Goal: Task Accomplishment & Management: Complete application form

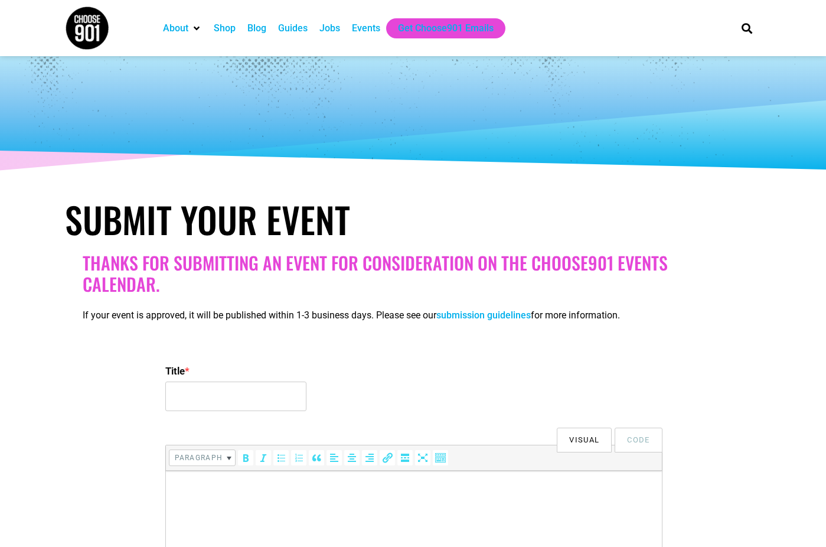
select select
click at [240, 411] on input "Title *" at bounding box center [235, 396] width 141 height 30
paste input "[PERSON_NAME] at Growlers - [GEOGRAPHIC_DATA], [GEOGRAPHIC_DATA]"
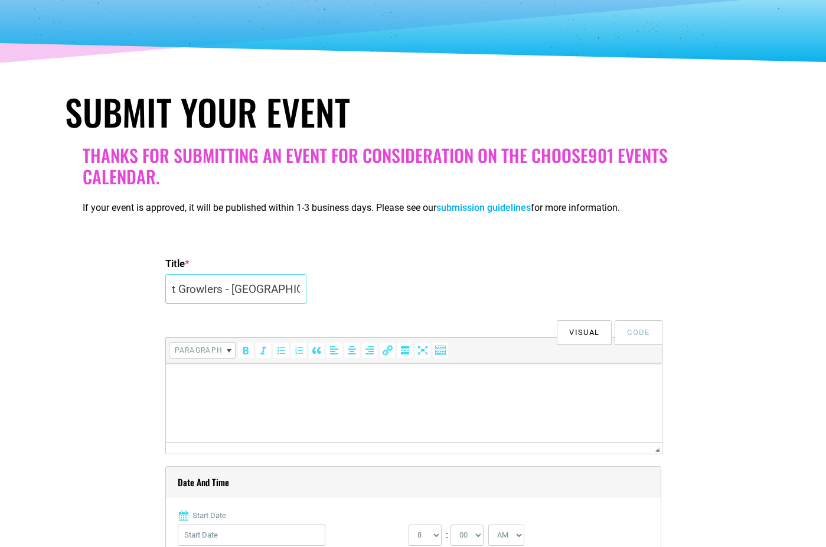
scroll to position [113, 0]
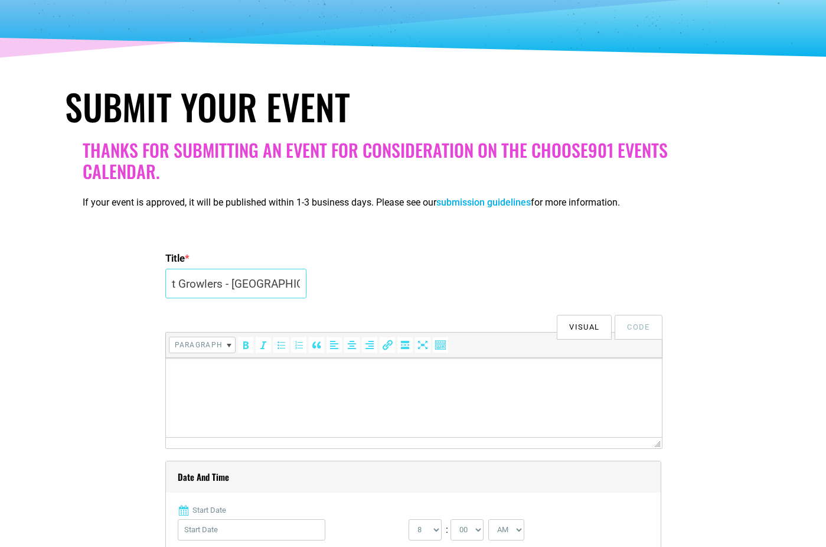
type input "[PERSON_NAME] at Growlers - [GEOGRAPHIC_DATA], [GEOGRAPHIC_DATA]"
click at [319, 391] on html at bounding box center [413, 374] width 496 height 33
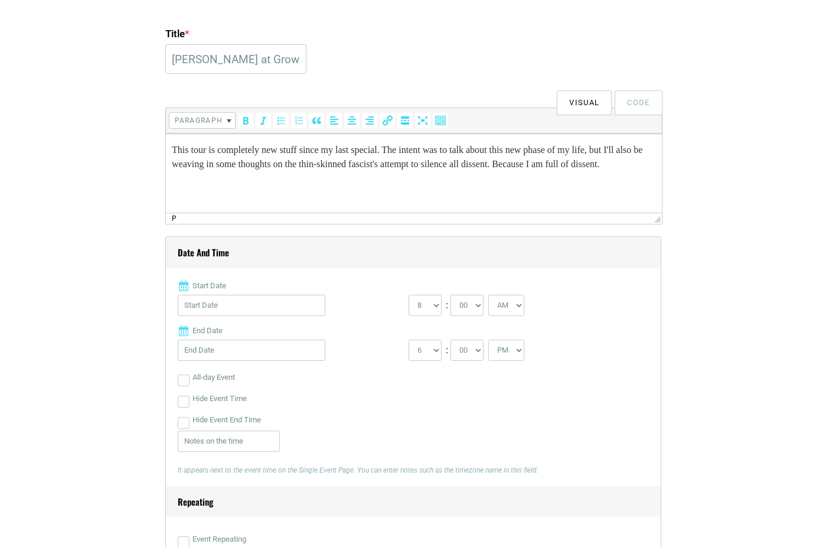
scroll to position [340, 0]
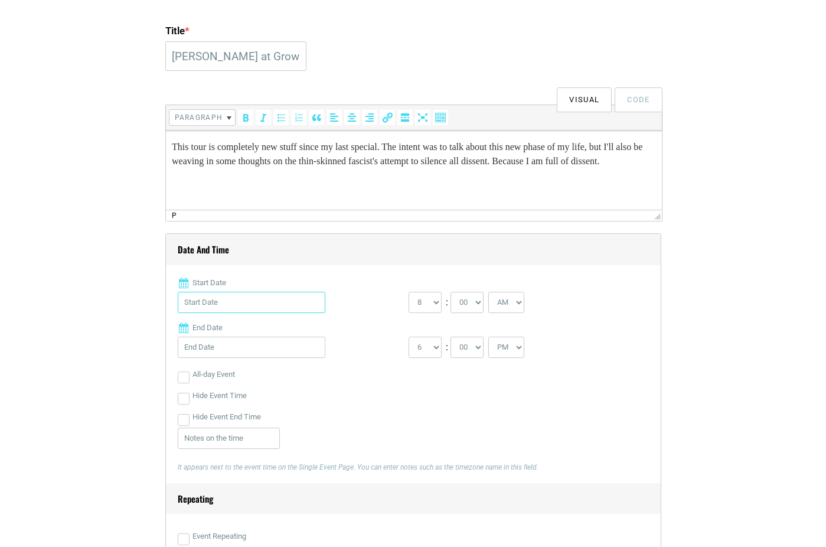
click at [221, 313] on input "Start Date" at bounding box center [252, 302] width 148 height 21
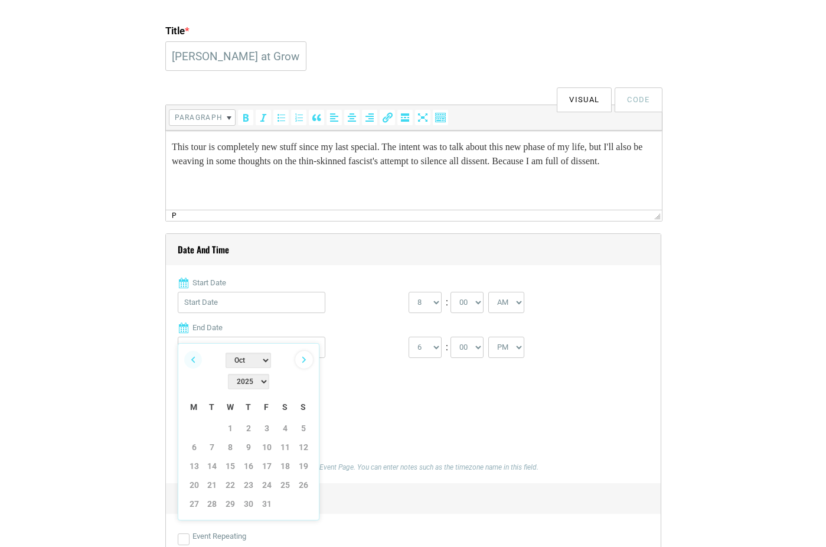
click at [300, 355] on link "Next" at bounding box center [304, 360] width 18 height 18
click at [207, 457] on link "11" at bounding box center [212, 466] width 18 height 18
type input "[DATE]"
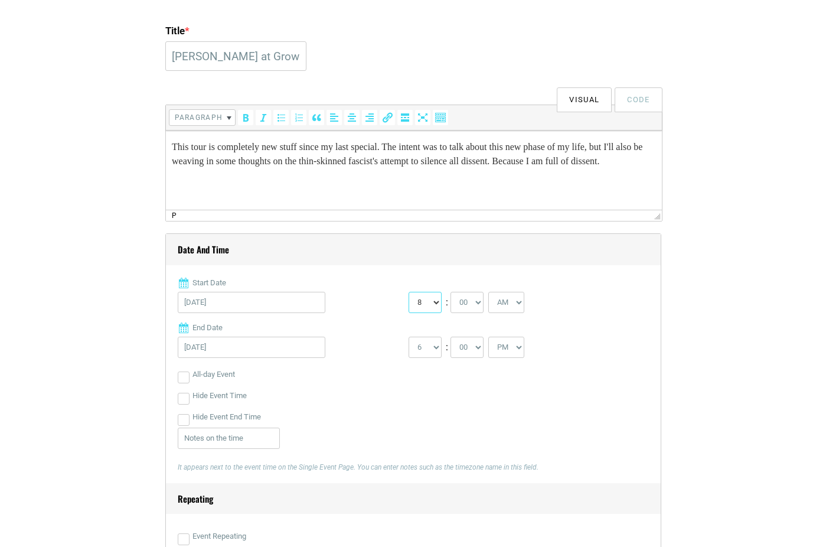
click at [419, 313] on select "0 1 2 3 4 5 6 7 8 9 10 11 12" at bounding box center [425, 302] width 33 height 21
select select "7"
click at [409, 313] on select "0 1 2 3 4 5 6 7 8 9 10 11 12" at bounding box center [425, 302] width 33 height 21
click at [510, 313] on select "AM PM" at bounding box center [506, 302] width 36 height 21
select select "PM"
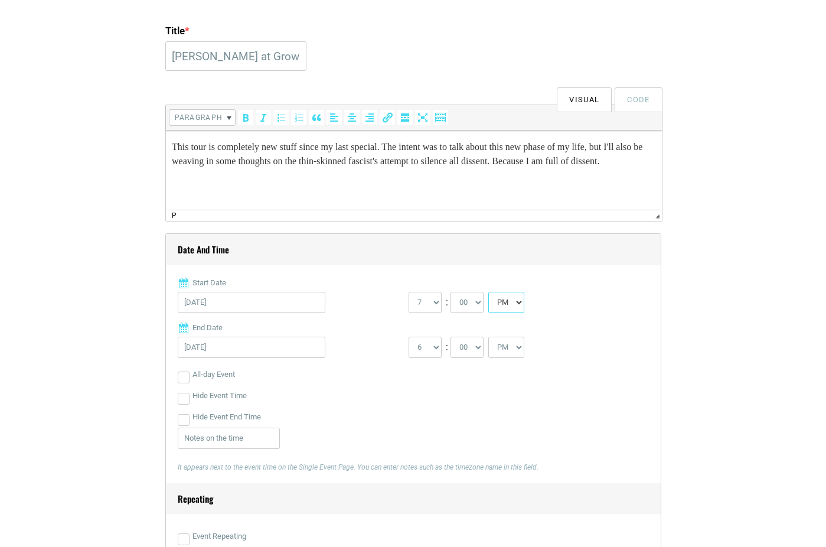
click at [492, 313] on select "AM PM" at bounding box center [506, 302] width 36 height 21
click at [430, 358] on select "1 2 3 4 5 6 7 8 9 10 11 12" at bounding box center [425, 347] width 33 height 21
select select "9"
click at [409, 358] on select "1 2 3 4 5 6 7 8 9 10 11 12" at bounding box center [425, 347] width 33 height 21
click at [324, 334] on label "End Date" at bounding box center [413, 328] width 471 height 12
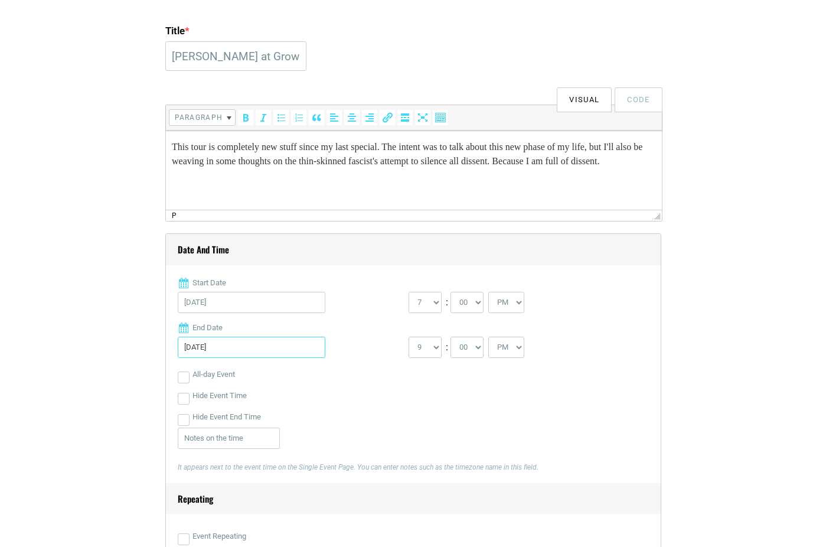
click at [324, 355] on input "[DATE]" at bounding box center [252, 347] width 148 height 21
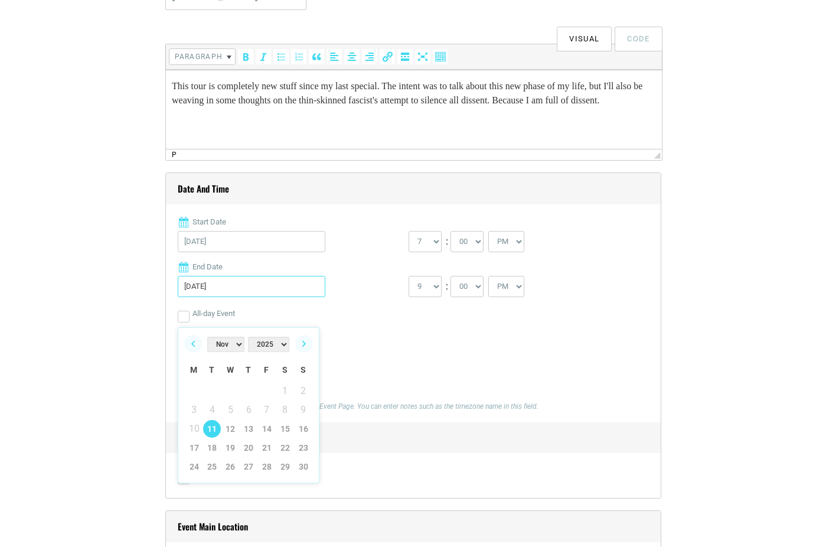
scroll to position [411, 0]
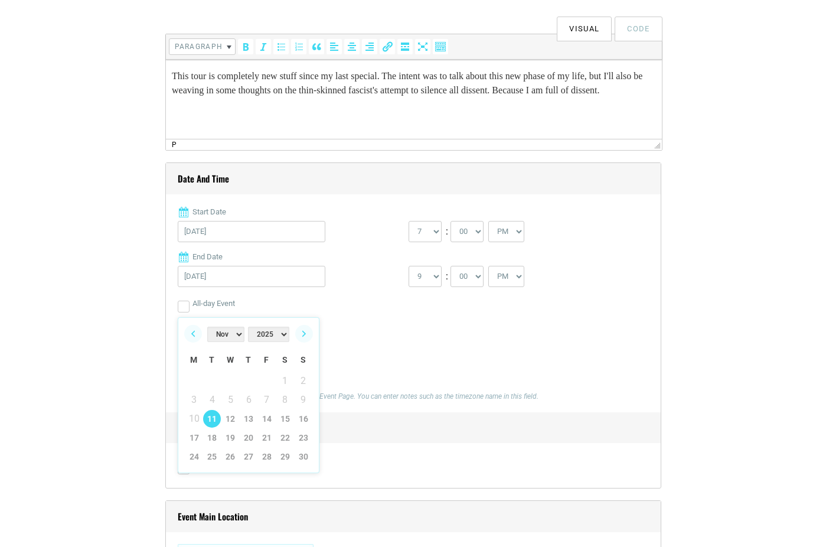
click at [359, 335] on div "Hide Event Time" at bounding box center [413, 324] width 471 height 21
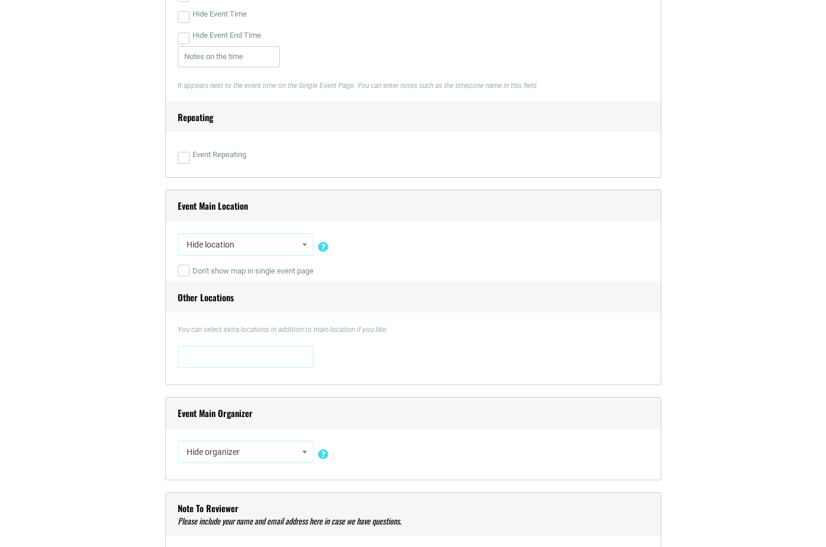
scroll to position [736, 0]
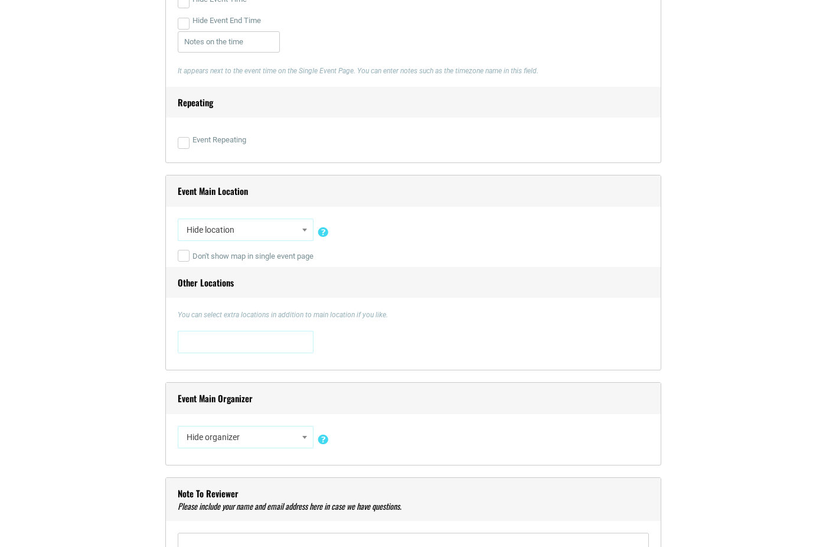
click at [264, 240] on span "Hide location" at bounding box center [246, 229] width 128 height 21
type input "Growlers"
select select "1659"
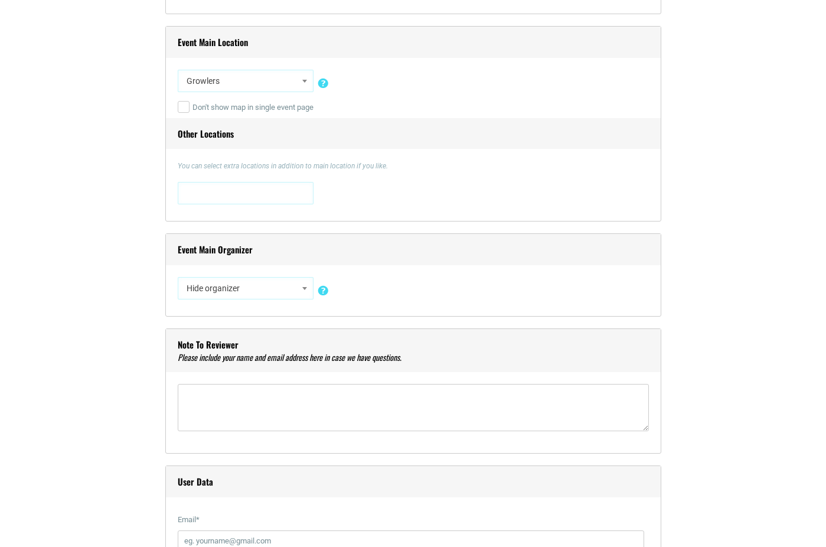
scroll to position [890, 0]
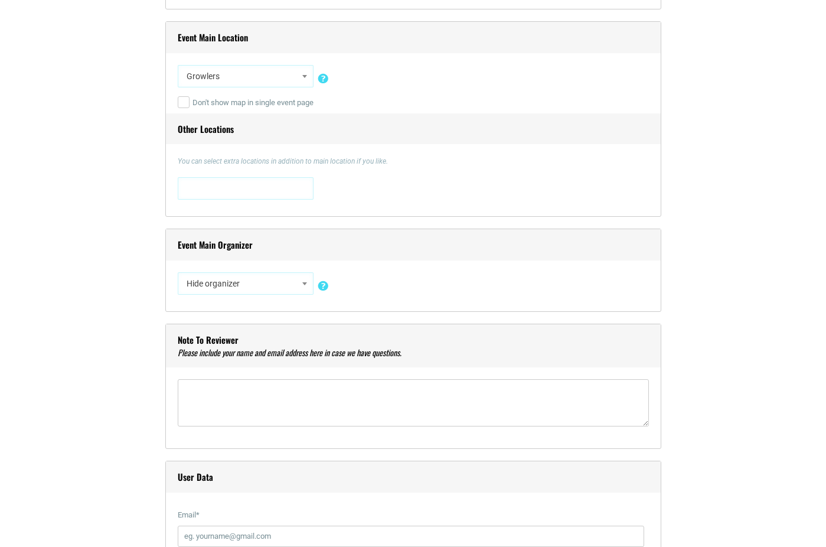
click at [249, 294] on span "Hide organizer" at bounding box center [246, 283] width 128 height 21
click at [251, 294] on span "Hide organizer" at bounding box center [246, 283] width 128 height 21
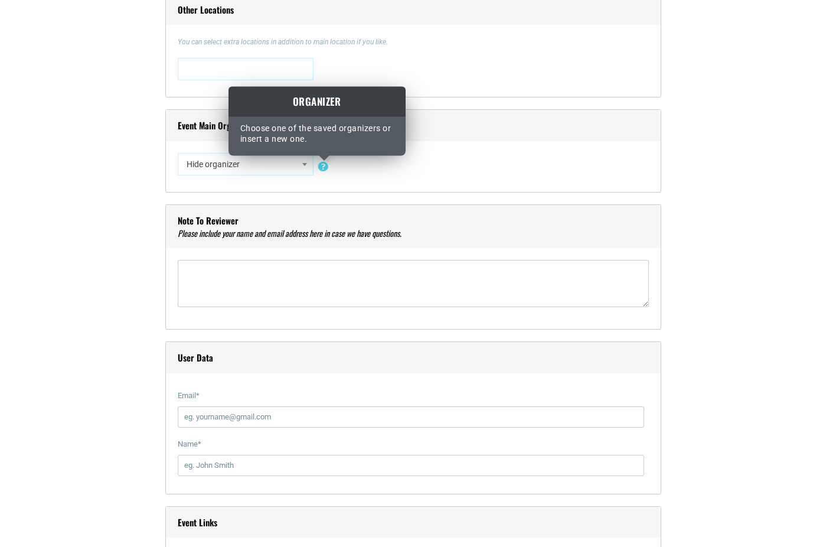
scroll to position [1013, 0]
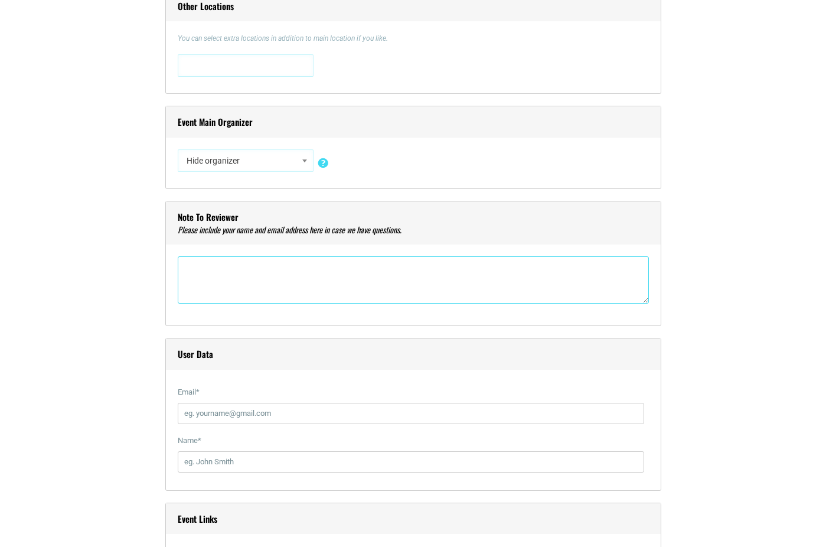
click at [272, 303] on textarea"] at bounding box center [413, 279] width 471 height 47
click at [293, 299] on textarea"] "[EMAIL_ADDRESS][DOMAIN_NAME] - [PERSON_NAME]" at bounding box center [413, 279] width 471 height 47
type textarea"] "[EMAIL_ADDRESS][DOMAIN_NAME] - [PERSON_NAME]"
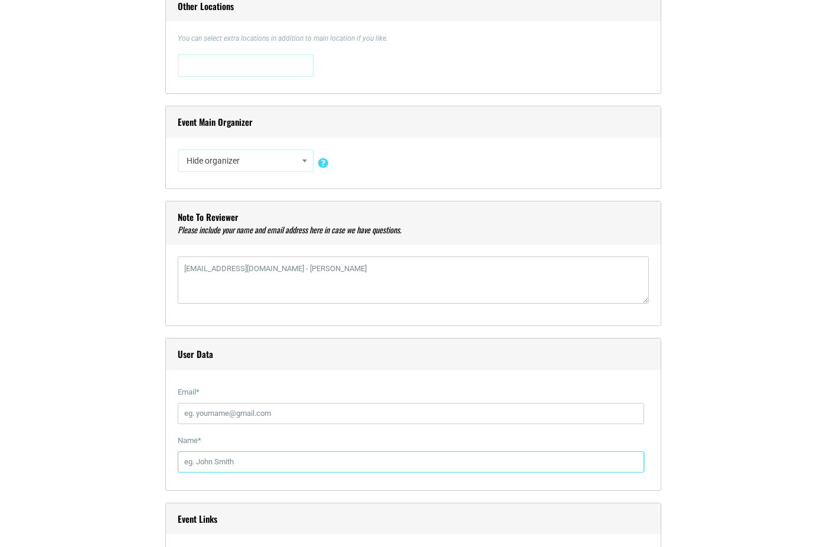
click at [240, 472] on input "Name *" at bounding box center [411, 461] width 466 height 21
paste input "[PERSON_NAME]"
type input "[PERSON_NAME]"
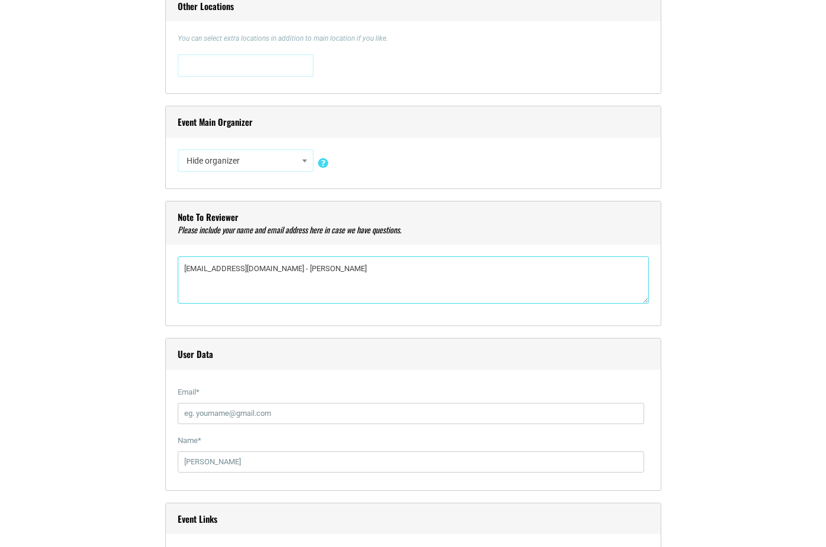
drag, startPoint x: 284, startPoint y: 296, endPoint x: 136, endPoint y: 316, distance: 149.6
click at [107, 285] on div "Title * [PERSON_NAME] at Growlers - [GEOGRAPHIC_DATA], [GEOGRAPHIC_DATA] Visual…" at bounding box center [413, 445] width 697 height 2242
type textarea"] "- [PERSON_NAME]"
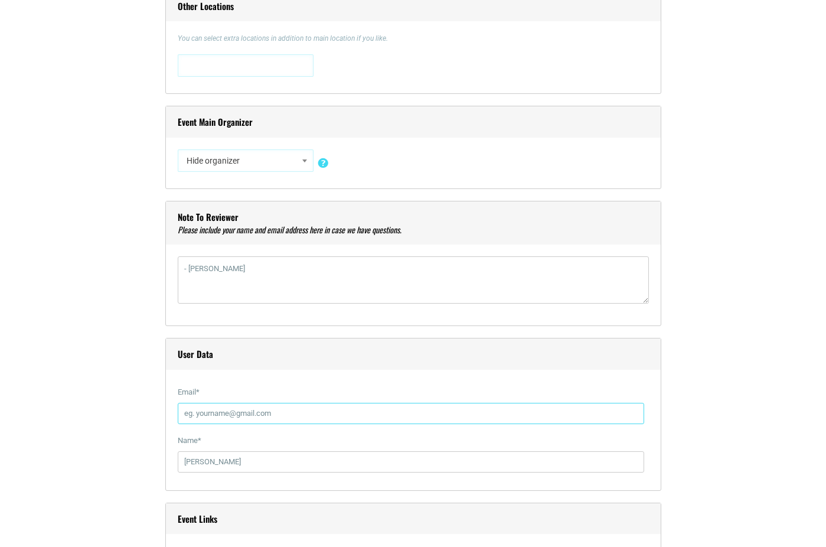
click at [216, 424] on input "Email *" at bounding box center [411, 413] width 466 height 21
paste input "[EMAIL_ADDRESS][DOMAIN_NAME]"
type input "[EMAIL_ADDRESS][DOMAIN_NAME]"
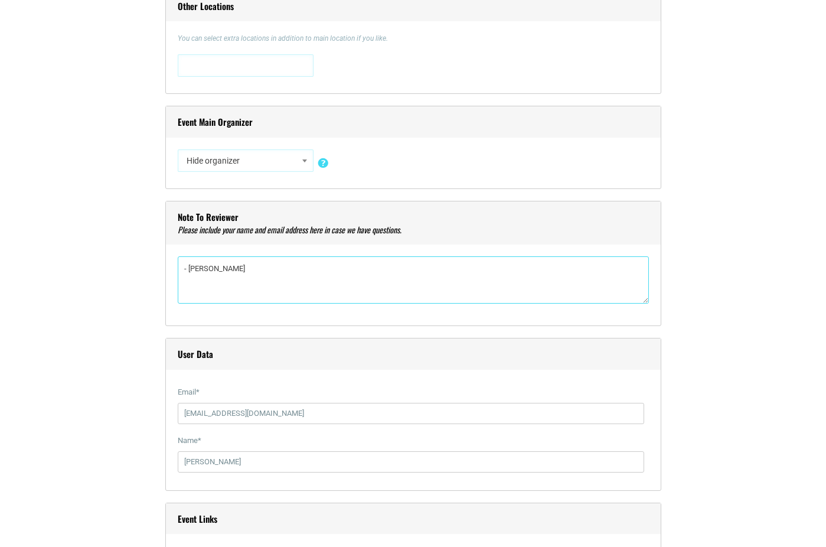
click at [277, 290] on textarea"] "- [PERSON_NAME]" at bounding box center [413, 279] width 471 height 47
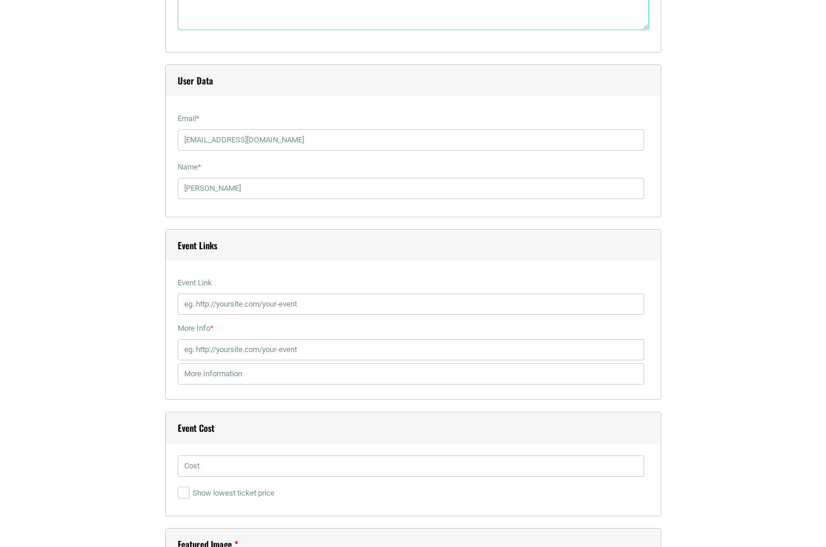
scroll to position [1298, 0]
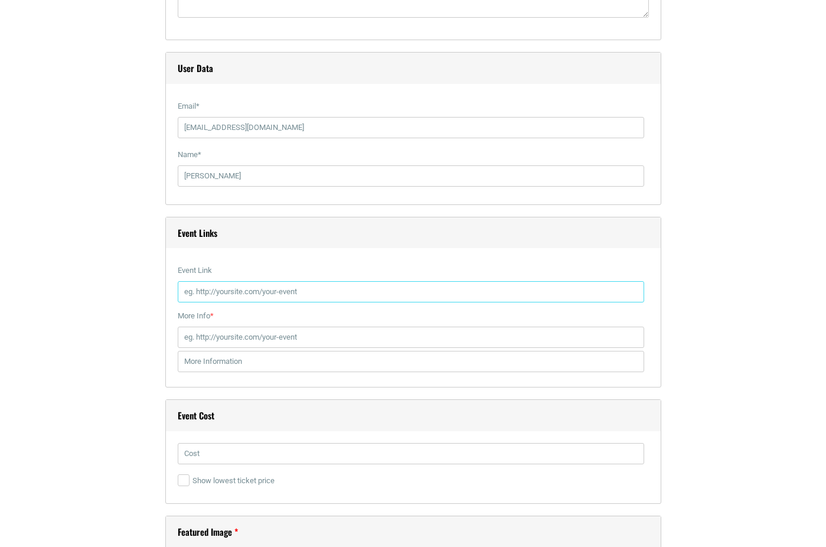
click at [286, 302] on input "Event Link" at bounding box center [411, 291] width 466 height 21
click at [239, 305] on input "Event Link" at bounding box center [411, 294] width 466 height 21
paste input "[URL][DOMAIN_NAME][PERSON_NAME]"
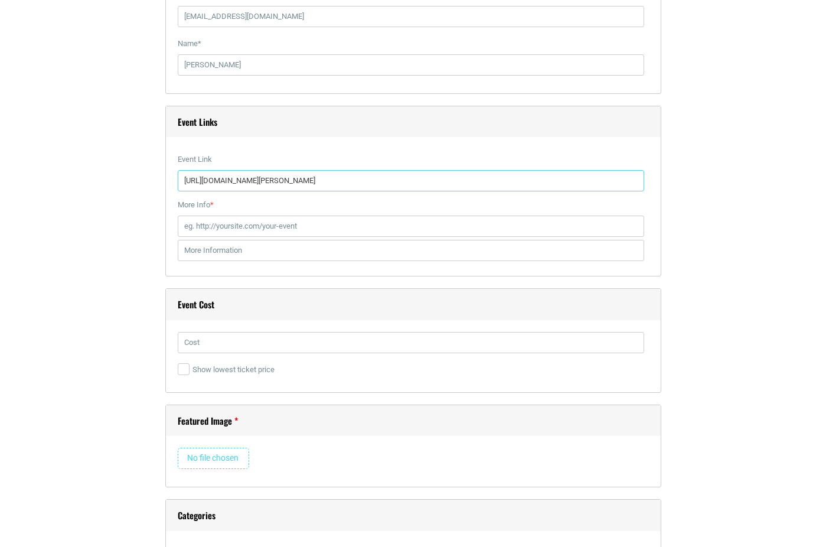
scroll to position [1419, 0]
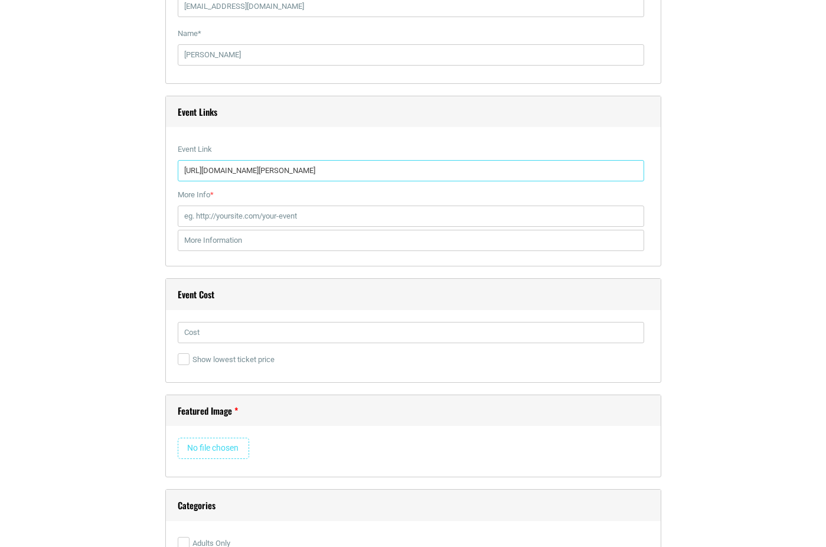
type input "[URL][DOMAIN_NAME][PERSON_NAME]"
click at [328, 343] on input "text" at bounding box center [411, 332] width 466 height 21
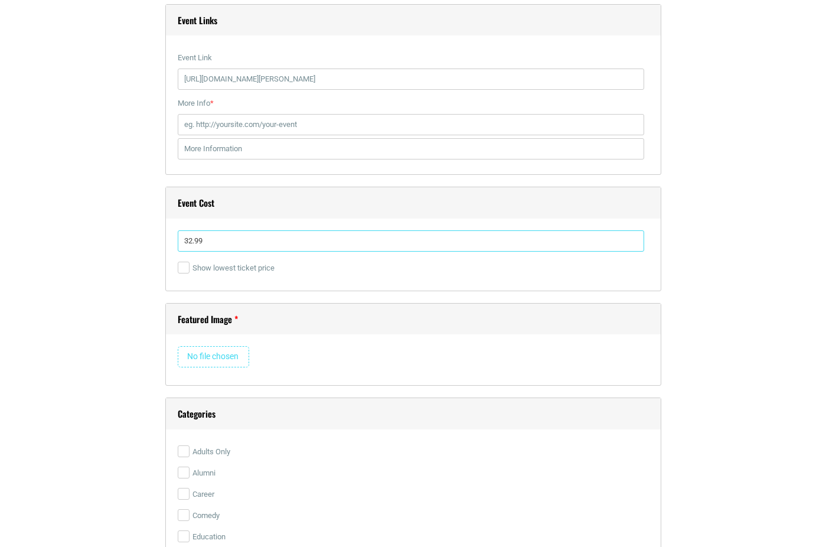
scroll to position [1601, 0]
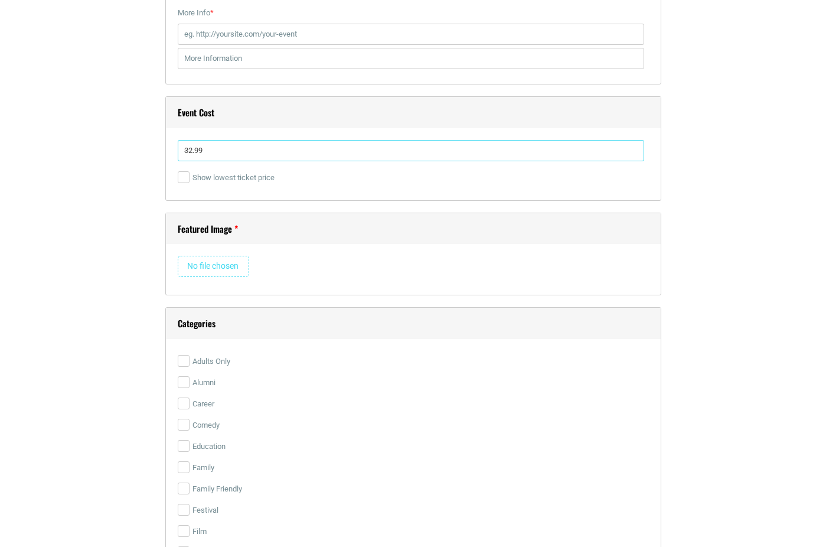
type input "32.99"
drag, startPoint x: 103, startPoint y: 225, endPoint x: 116, endPoint y: 252, distance: 29.6
click at [204, 277] on input "file" at bounding box center [213, 266] width 71 height 21
type input "C:\fakepath\11-11 [PERSON_NAME] - Growlers2.png"
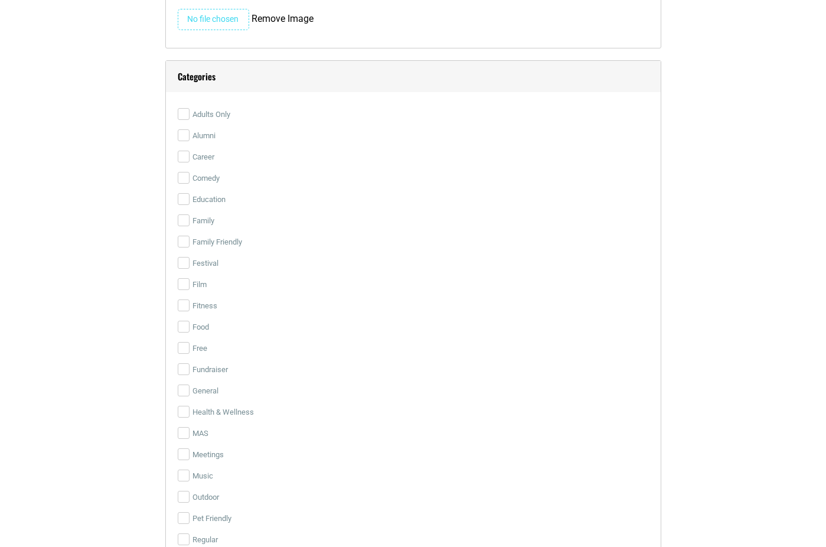
scroll to position [2614, 0]
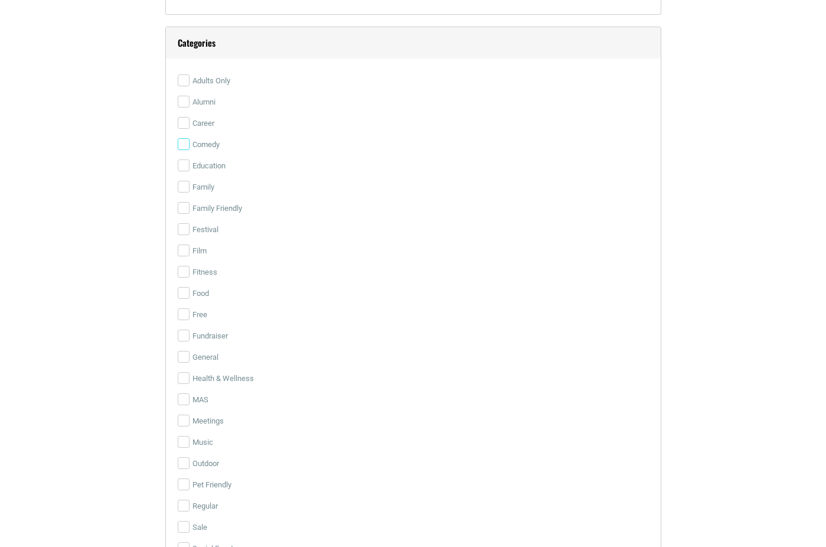
click at [184, 150] on input "Comedy" at bounding box center [184, 144] width 12 height 12
checkbox input "true"
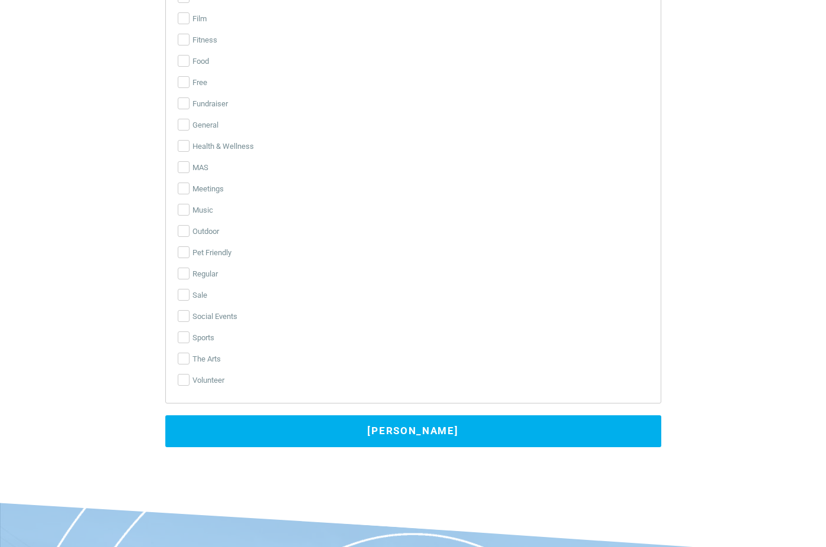
scroll to position [2851, 0]
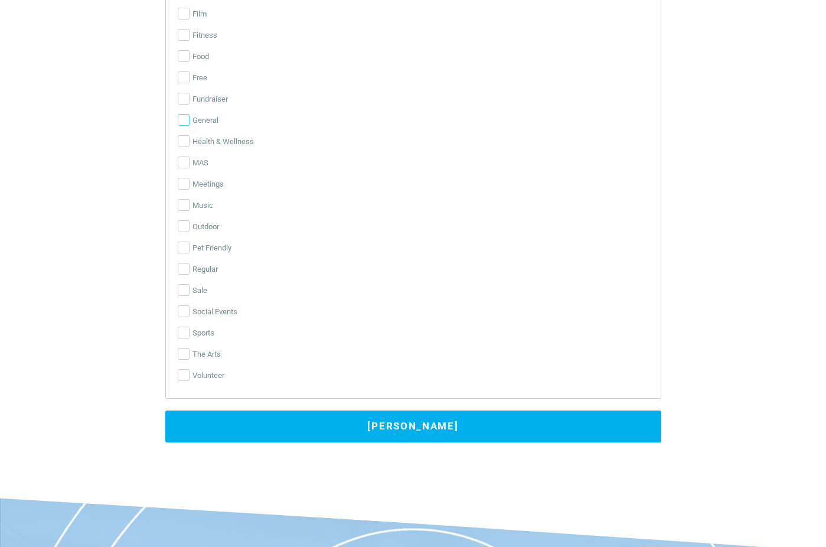
click at [187, 126] on input "General" at bounding box center [184, 120] width 12 height 12
checkbox input "true"
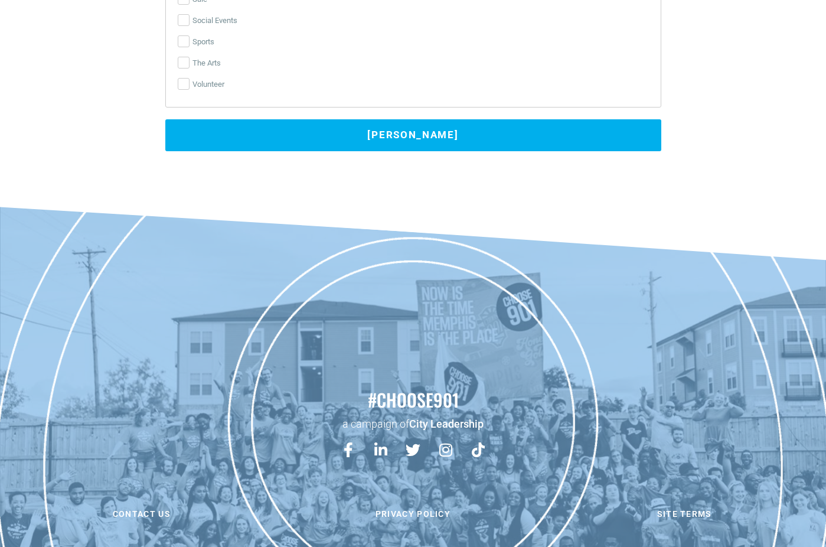
scroll to position [3200, 0]
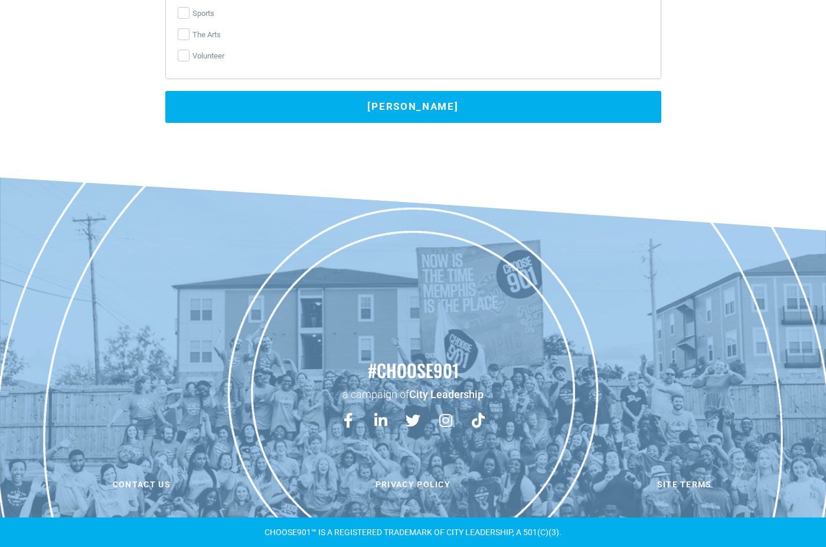
click at [397, 112] on button "[PERSON_NAME]" at bounding box center [413, 107] width 496 height 32
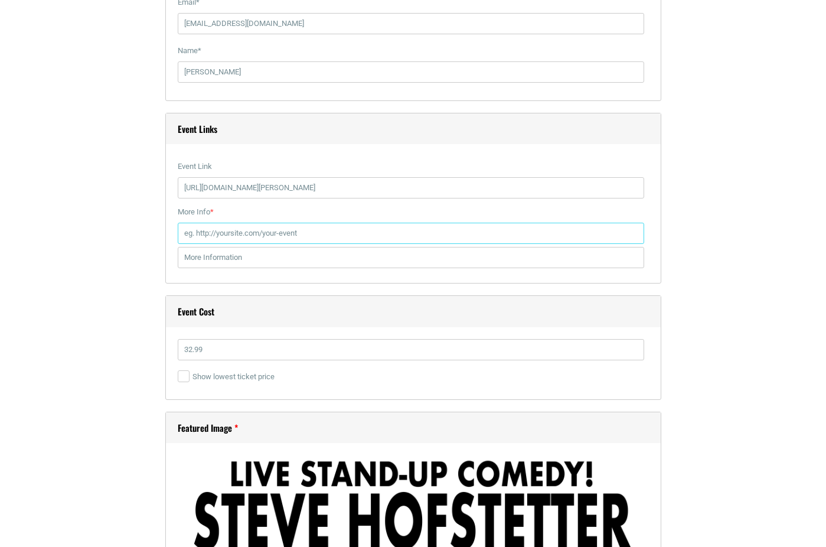
scroll to position [1390, 0]
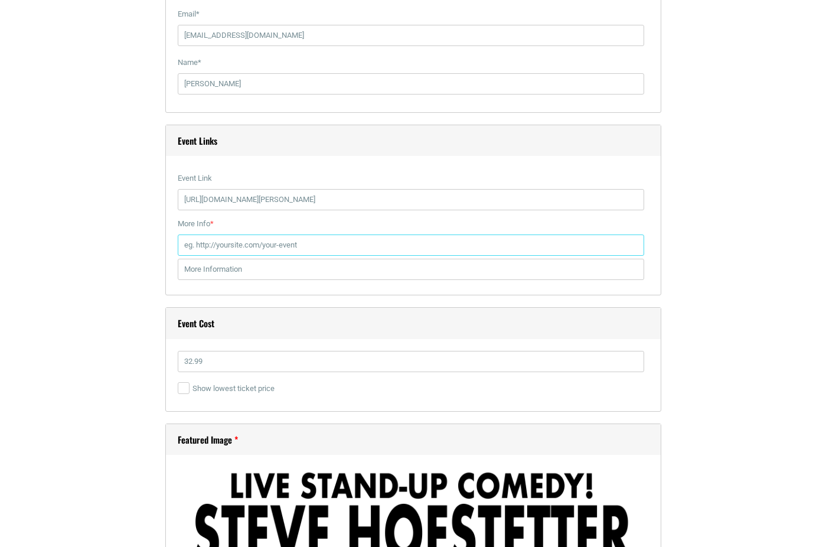
click at [272, 256] on input "More Info *" at bounding box center [411, 244] width 466 height 21
paste input "[URL][DOMAIN_NAME][PERSON_NAME]"
type input "[URL][DOMAIN_NAME][PERSON_NAME]"
click at [265, 280] on input "text" at bounding box center [411, 269] width 466 height 21
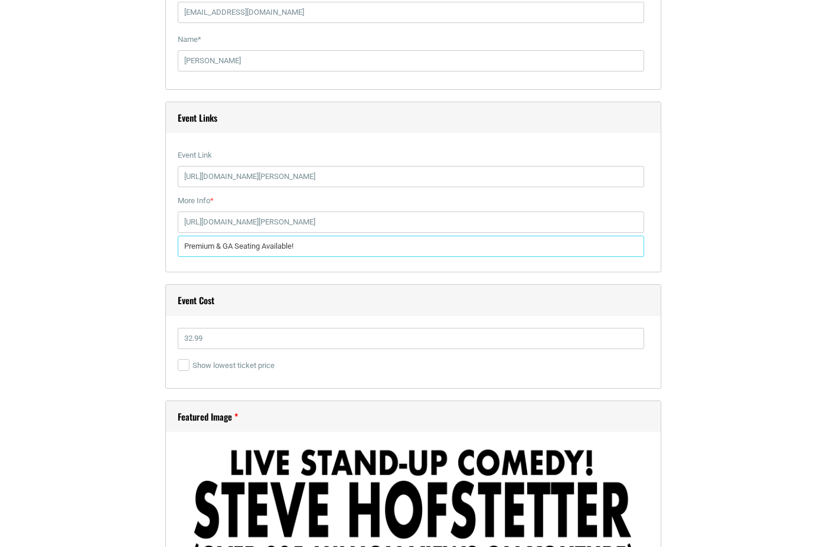
scroll to position [1412, 0]
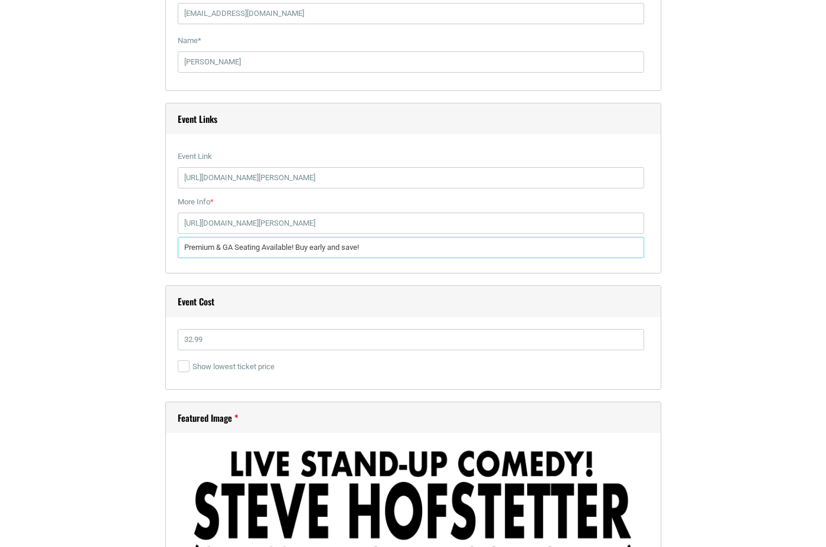
click at [299, 258] on input "Premium & GA Seating Available! Buy early and save!" at bounding box center [411, 247] width 466 height 21
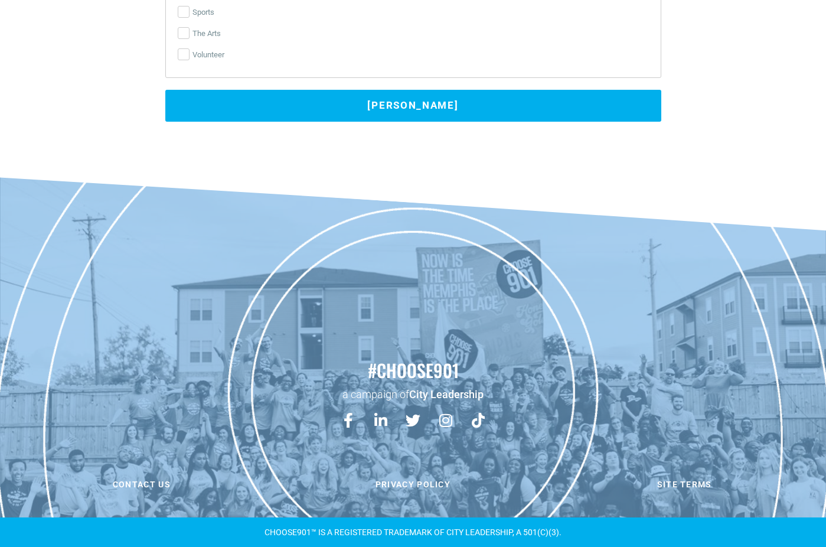
type input "Premium & GA Seating Available. Buy early and save!"
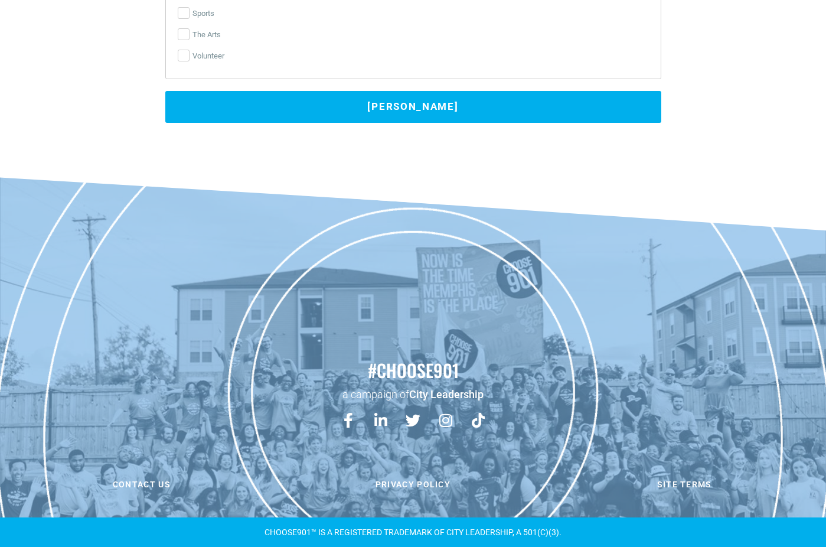
click at [439, 98] on button "[PERSON_NAME]" at bounding box center [413, 107] width 496 height 32
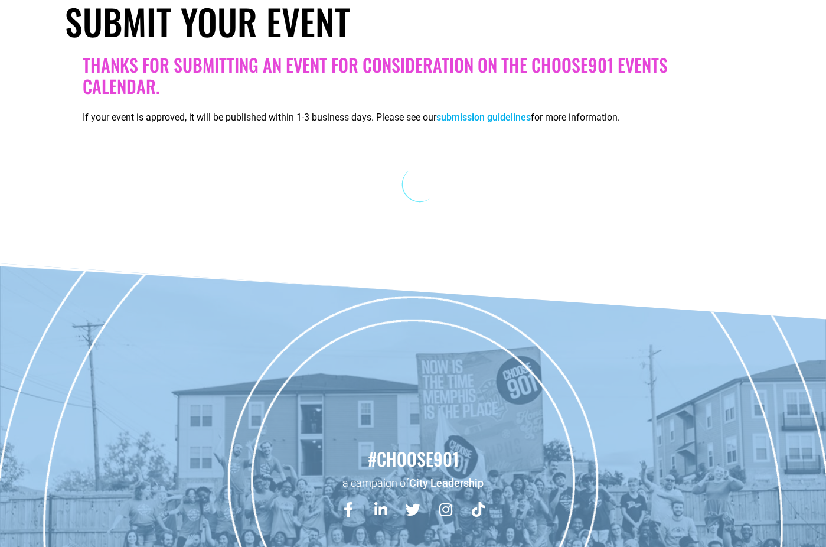
scroll to position [197, 0]
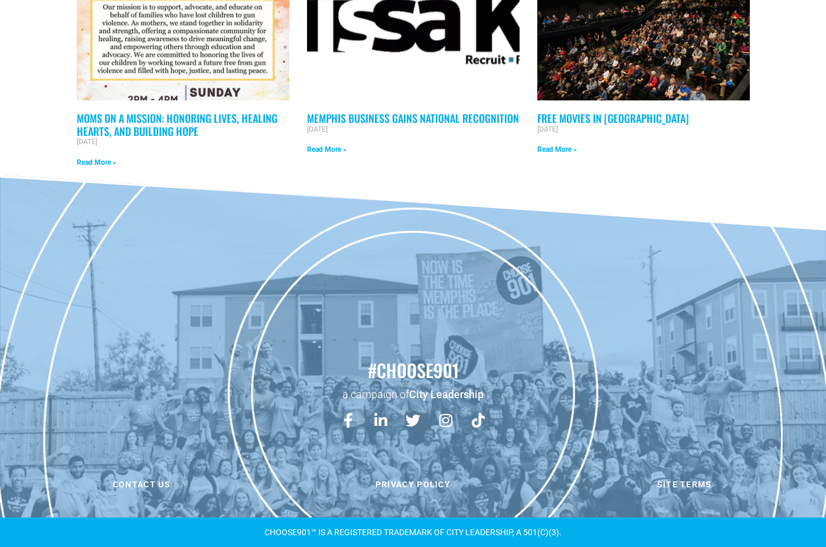
scroll to position [689, 0]
